Goal: Find specific page/section: Find specific page/section

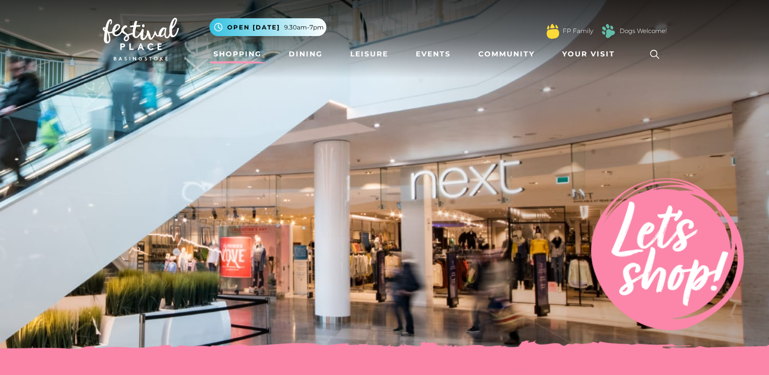
click at [222, 54] on link "Shopping" at bounding box center [237, 54] width 56 height 19
click at [227, 55] on link "Shopping" at bounding box center [237, 54] width 56 height 19
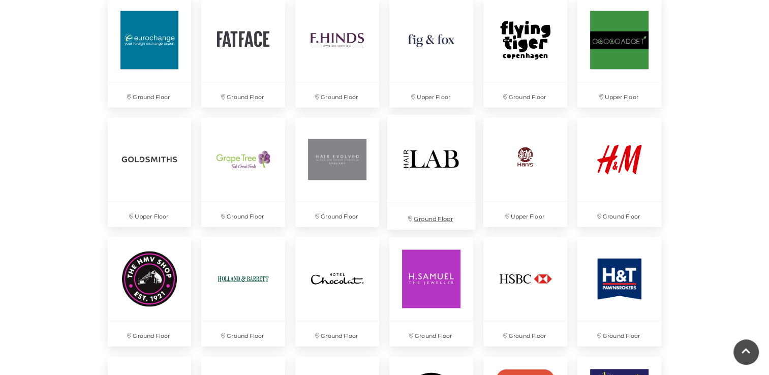
scroll to position [1270, 0]
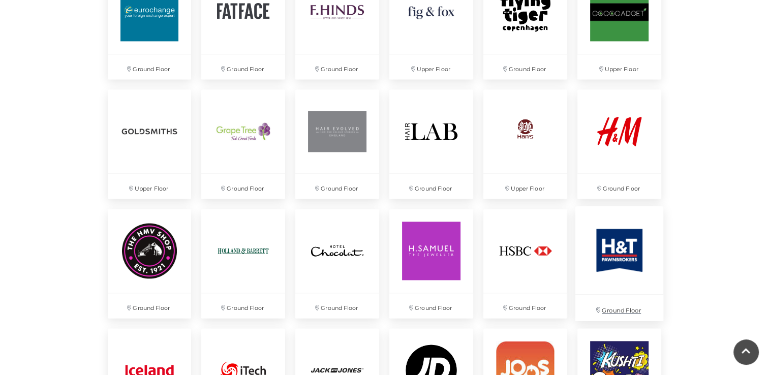
click at [620, 273] on img at bounding box center [619, 250] width 88 height 88
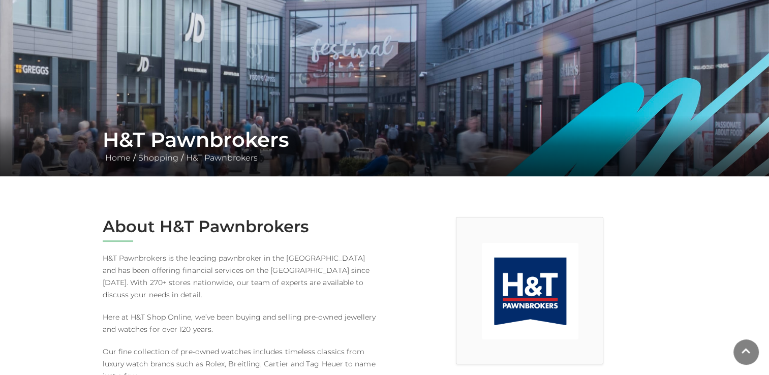
scroll to position [203, 0]
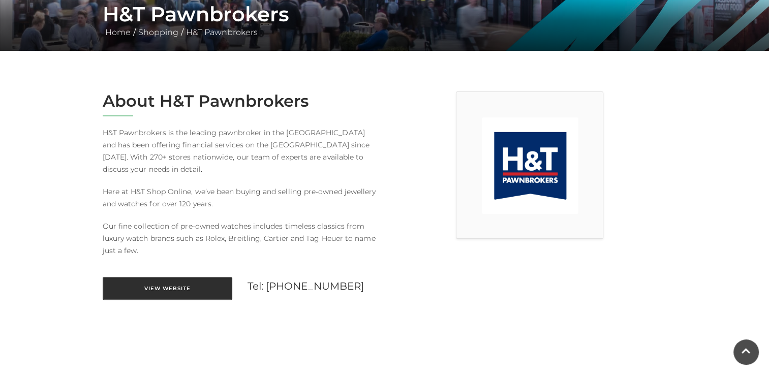
click at [173, 283] on link "View Website" at bounding box center [168, 288] width 130 height 23
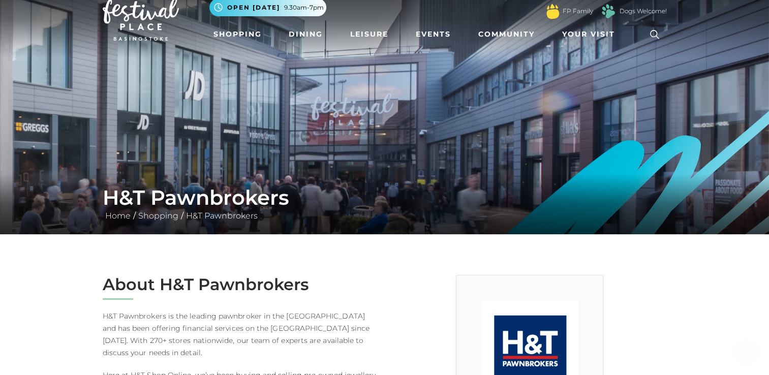
scroll to position [51, 0]
